Goal: Transaction & Acquisition: Purchase product/service

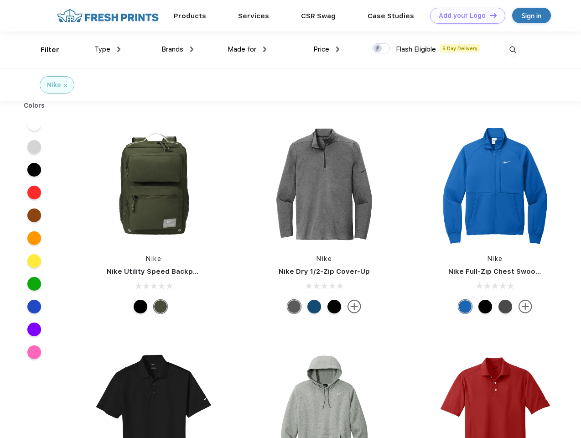
click at [464, 16] on link "Add your Logo Design Tool" at bounding box center [467, 16] width 75 height 16
click at [0, 0] on div "Design Tool" at bounding box center [0, 0] width 0 height 0
click at [489, 15] on link "Add your Logo Design Tool" at bounding box center [467, 16] width 75 height 16
click at [44, 50] on div "Filter" at bounding box center [50, 50] width 19 height 10
click at [108, 49] on span "Type" at bounding box center [102, 49] width 16 height 8
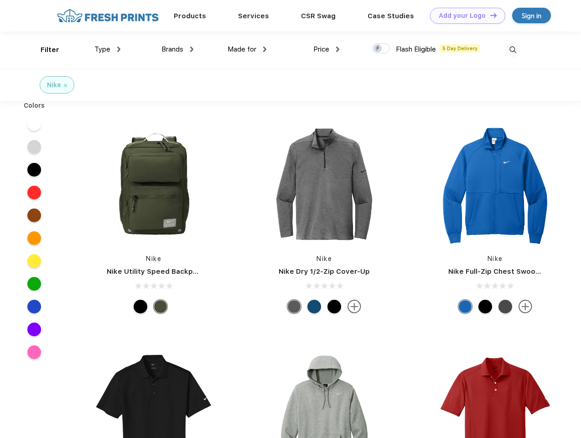
click at [177, 49] on span "Brands" at bounding box center [172, 49] width 22 height 8
click at [247, 49] on span "Made for" at bounding box center [242, 49] width 29 height 8
click at [327, 49] on span "Price" at bounding box center [321, 49] width 16 height 8
click at [381, 49] on div at bounding box center [381, 48] width 18 height 10
click at [378, 49] on input "checkbox" at bounding box center [375, 46] width 6 height 6
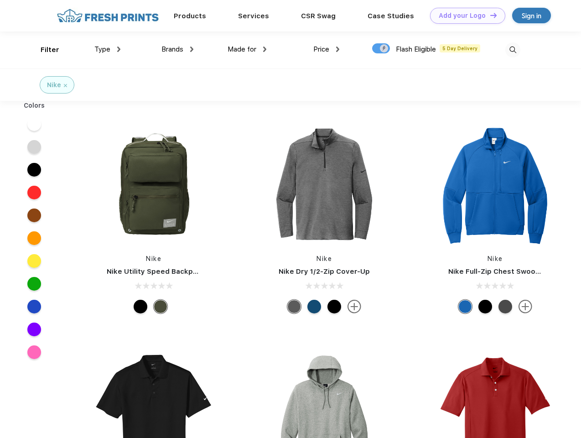
click at [513, 50] on img at bounding box center [512, 49] width 15 height 15
